Goal: Information Seeking & Learning: Learn about a topic

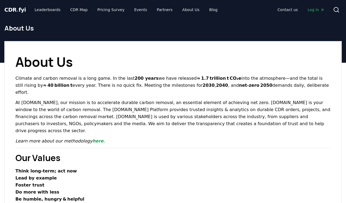
click at [19, 33] on div "About Us" at bounding box center [173, 30] width 346 height 22
click at [43, 9] on link "Leaderboards" at bounding box center [47, 10] width 35 height 10
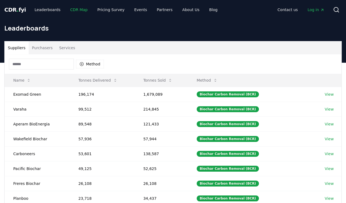
click at [76, 10] on link "CDR Map" at bounding box center [79, 10] width 26 height 10
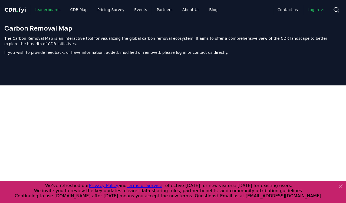
click at [47, 11] on link "Leaderboards" at bounding box center [47, 10] width 35 height 10
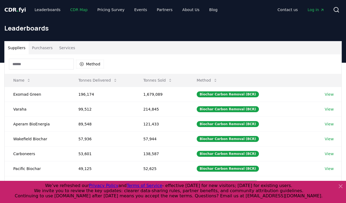
click at [71, 9] on link "CDR Map" at bounding box center [79, 10] width 26 height 10
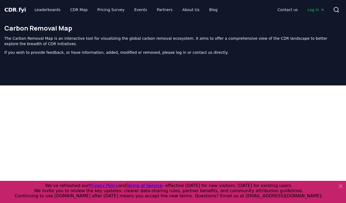
scroll to position [172, 0]
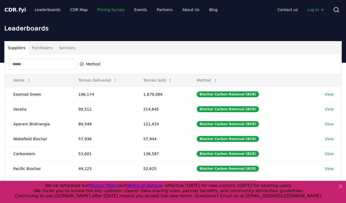
click at [107, 10] on link "Pricing Survey" at bounding box center [111, 10] width 36 height 10
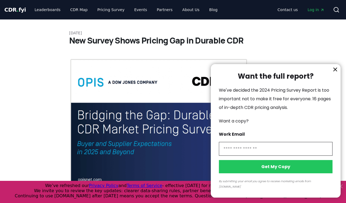
click at [335, 71] on icon "information" at bounding box center [335, 69] width 3 height 3
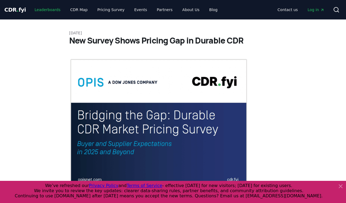
click at [38, 11] on link "Leaderboards" at bounding box center [47, 10] width 35 height 10
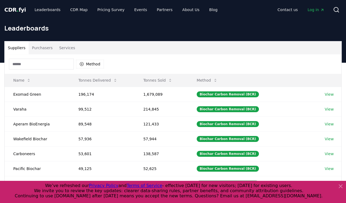
click at [38, 47] on button "Purchasers" at bounding box center [42, 47] width 27 height 13
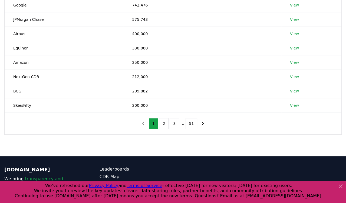
scroll to position [108, 0]
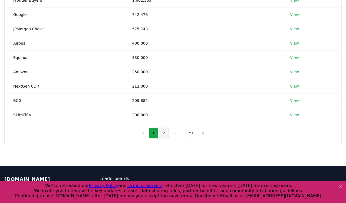
click at [163, 129] on button "2" at bounding box center [163, 133] width 9 height 11
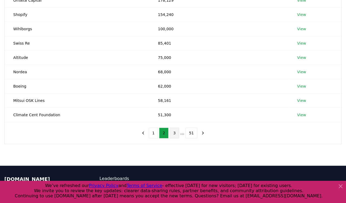
click at [172, 132] on button "3" at bounding box center [174, 133] width 9 height 11
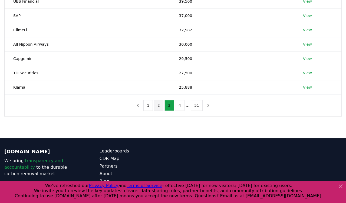
scroll to position [144, 0]
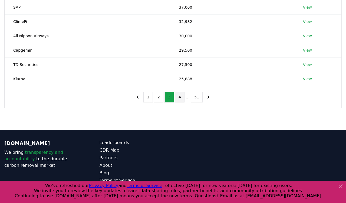
click at [183, 100] on button "4" at bounding box center [179, 97] width 9 height 11
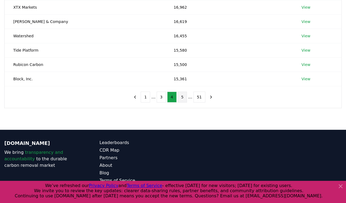
click at [185, 96] on button "5" at bounding box center [182, 97] width 9 height 11
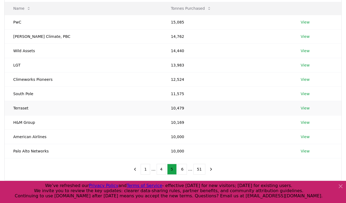
scroll to position [108, 0]
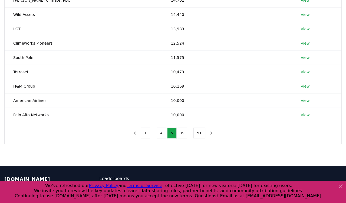
click at [181, 138] on div "1 ... 4 5 6 ... 51" at bounding box center [173, 133] width 96 height 22
click at [179, 134] on button "6" at bounding box center [182, 133] width 9 height 11
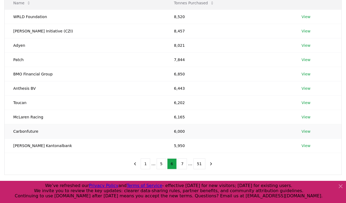
scroll to position [36, 0]
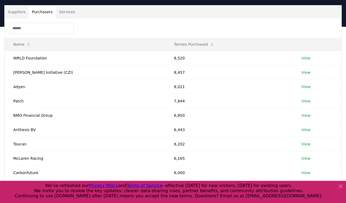
click at [19, 10] on button "Suppliers" at bounding box center [17, 11] width 24 height 13
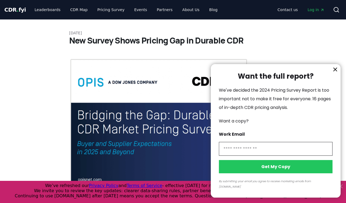
click at [5, 11] on div at bounding box center [173, 101] width 346 height 203
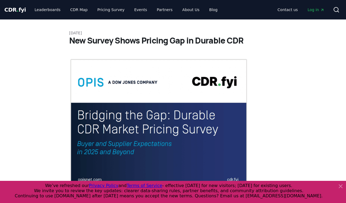
click at [11, 10] on div at bounding box center [173, 101] width 346 height 203
click at [15, 10] on span "CDR . fyi" at bounding box center [15, 9] width 22 height 6
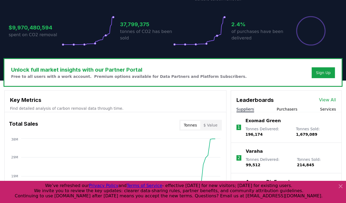
scroll to position [108, 0]
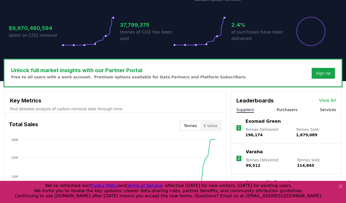
click at [251, 122] on p "Exomad Green" at bounding box center [263, 121] width 35 height 6
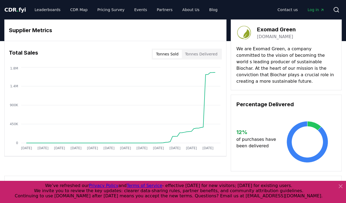
click at [13, 8] on span "CDR . fyi" at bounding box center [15, 9] width 22 height 6
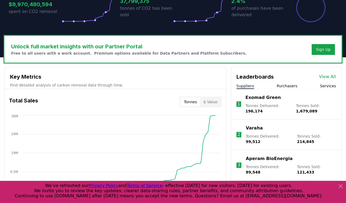
scroll to position [144, 0]
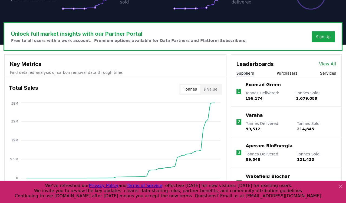
click at [333, 76] on li "1 Exomad Green Tonnes Delivered : 196,174 Tonnes Sold : 1,679,089" at bounding box center [286, 91] width 110 height 31
click at [332, 72] on button "Services" at bounding box center [328, 73] width 16 height 5
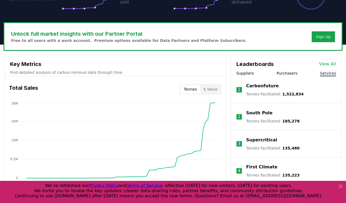
scroll to position [180, 0]
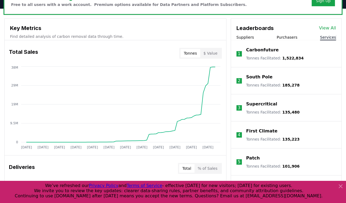
click at [206, 56] on button "$ Value" at bounding box center [210, 53] width 21 height 9
click at [195, 55] on button "Tonnes" at bounding box center [190, 53] width 19 height 9
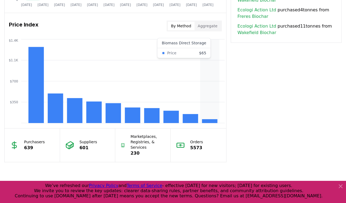
scroll to position [397, 0]
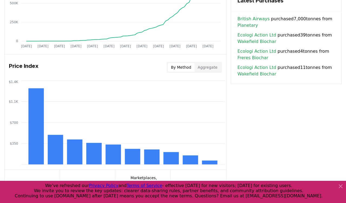
click at [180, 65] on button "By Method" at bounding box center [181, 67] width 27 height 9
click at [202, 67] on button "Aggregate" at bounding box center [208, 67] width 26 height 9
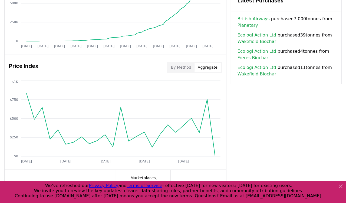
click at [188, 69] on button "By Method" at bounding box center [181, 67] width 27 height 9
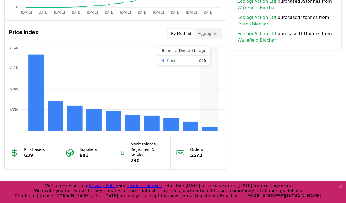
scroll to position [469, 0]
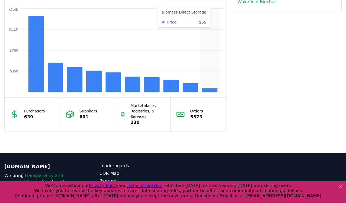
click at [213, 91] on rect at bounding box center [209, 91] width 15 height 4
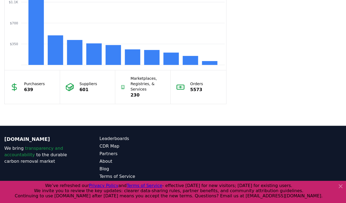
scroll to position [505, 0]
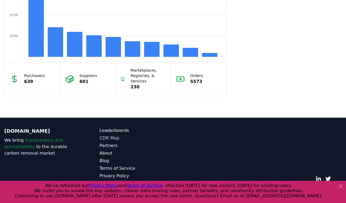
click at [108, 137] on link "CDR Map" at bounding box center [137, 138] width 74 height 6
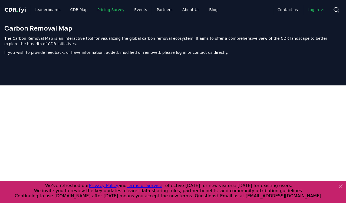
click at [110, 10] on link "Pricing Survey" at bounding box center [111, 10] width 36 height 10
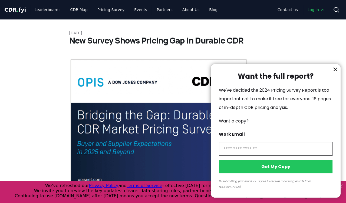
click at [334, 73] on icon "information" at bounding box center [335, 69] width 6 height 6
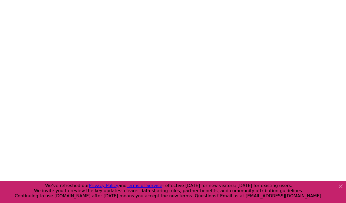
scroll to position [1258, 0]
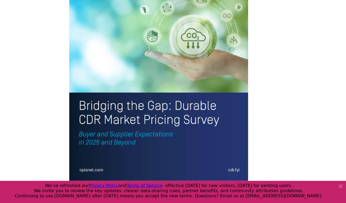
click at [200, 53] on img at bounding box center [158, 64] width 179 height 234
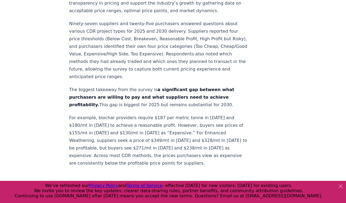
scroll to position [253, 0]
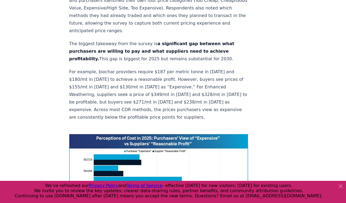
scroll to position [291, 0]
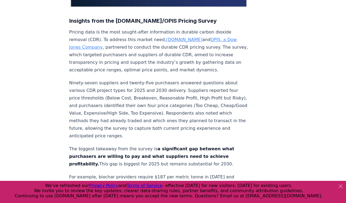
scroll to position [187, 0]
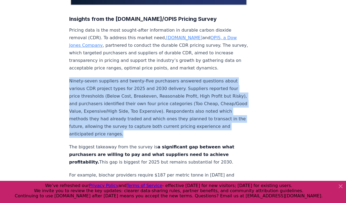
drag, startPoint x: 69, startPoint y: 63, endPoint x: 150, endPoint y: 117, distance: 97.8
copy p "Ninety-seven suppliers and twenty-five purchasers answered questions about vari…"
click at [150, 117] on p "Ninety-seven suppliers and twenty-five purchasers answered questions about vari…" at bounding box center [158, 107] width 179 height 61
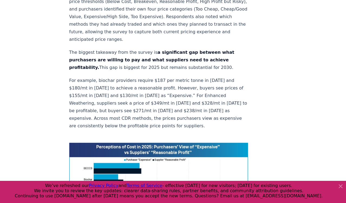
scroll to position [295, 0]
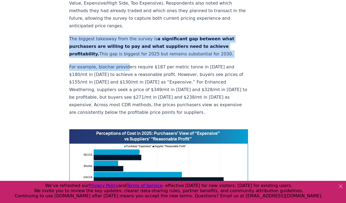
drag, startPoint x: 67, startPoint y: 23, endPoint x: 127, endPoint y: 51, distance: 66.5
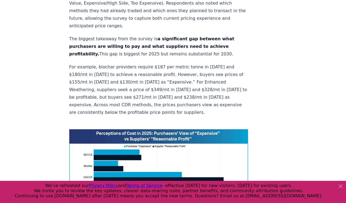
drag, startPoint x: 127, startPoint y: 51, endPoint x: 154, endPoint y: 69, distance: 32.1
click at [154, 69] on p "For example, biochar providers require $187 per metric tonne in [DATE] and $180…" at bounding box center [158, 89] width 179 height 53
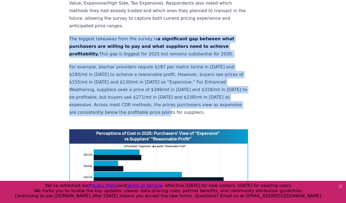
drag, startPoint x: 69, startPoint y: 21, endPoint x: 191, endPoint y: 96, distance: 143.4
copy div "The biggest takeaway from the survey is a significant gap between what purchase…"
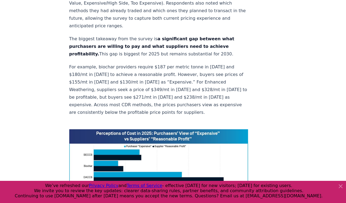
click at [192, 98] on p "For example, biochar providers require $187 per metric tonne in [DATE] and $180…" at bounding box center [158, 89] width 179 height 53
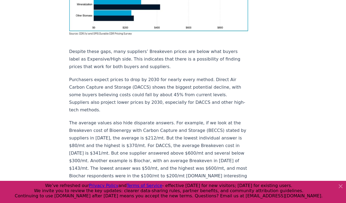
scroll to position [512, 0]
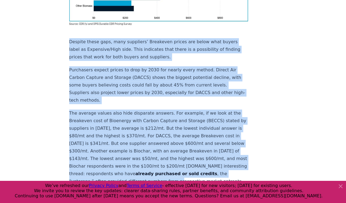
drag, startPoint x: 70, startPoint y: 9, endPoint x: 182, endPoint y: 146, distance: 177.3
click at [182, 146] on div "Insights from the CDR.fyi/OPIS Pricing Survey Pricing data is the most sought-a…" at bounding box center [158, 204] width 179 height 1314
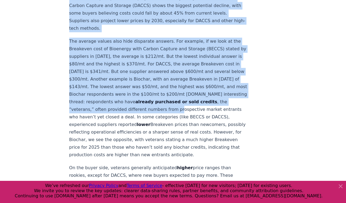
scroll to position [620, 0]
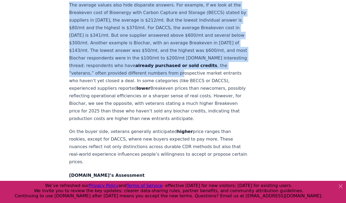
click at [116, 138] on p "On the buyer side, veterans generally anticipated higher price ranges than rook…" at bounding box center [158, 147] width 179 height 38
copy div "Despite these gaps, many suppliers’ Breakeven prices are below what buyers labe…"
click at [118, 138] on p "On the buyer side, veterans generally anticipated higher price ranges than rook…" at bounding box center [158, 147] width 179 height 38
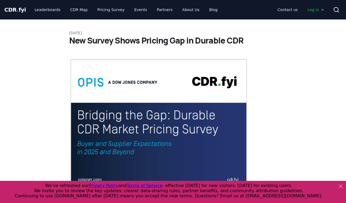
scroll to position [72, 0]
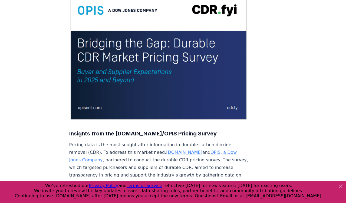
click at [167, 150] on link "[DOMAIN_NAME]" at bounding box center [184, 152] width 36 height 5
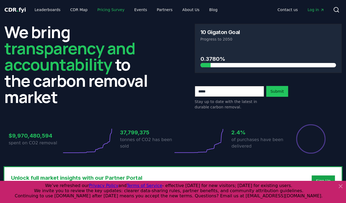
click at [93, 11] on link "Pricing Survey" at bounding box center [111, 10] width 36 height 10
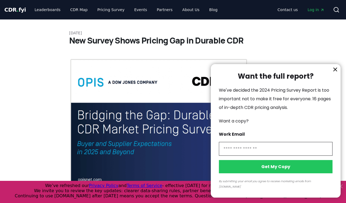
click at [334, 73] on icon "information" at bounding box center [335, 69] width 6 height 6
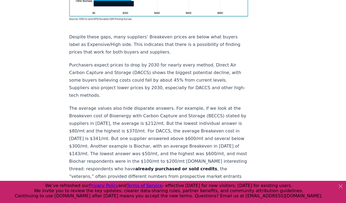
scroll to position [578, 0]
